Goal: Information Seeking & Learning: Find contact information

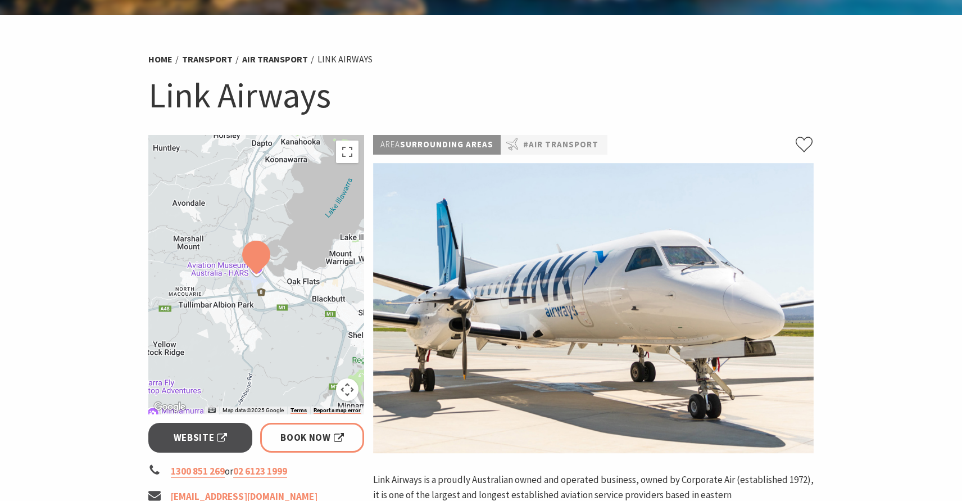
scroll to position [45, 0]
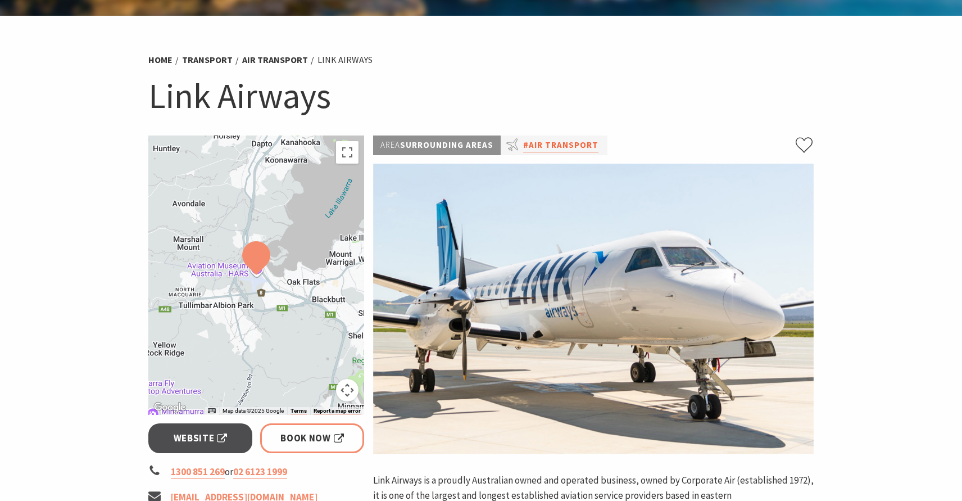
click at [537, 149] on link "#Air Transport" at bounding box center [560, 145] width 75 height 14
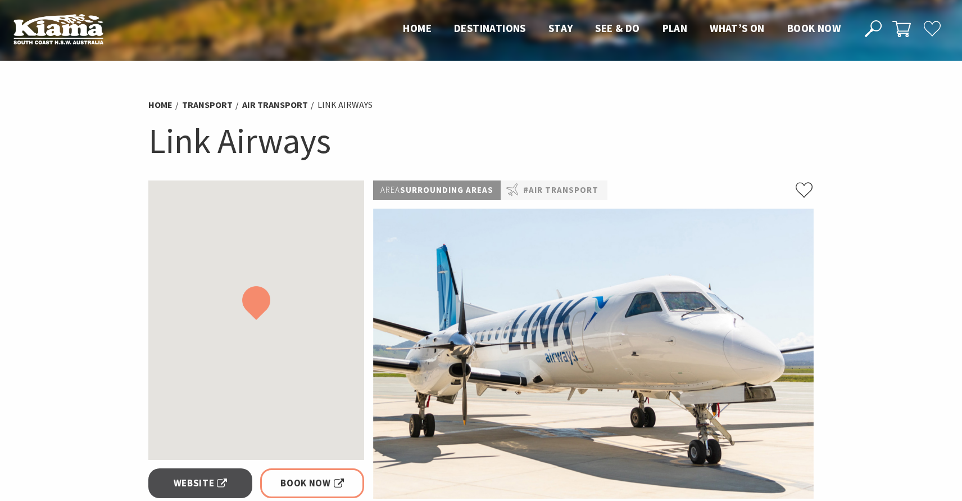
scroll to position [45, 0]
